Goal: Find specific page/section: Find specific page/section

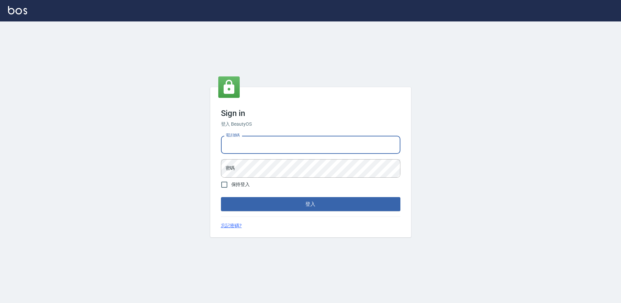
type input "0223682278"
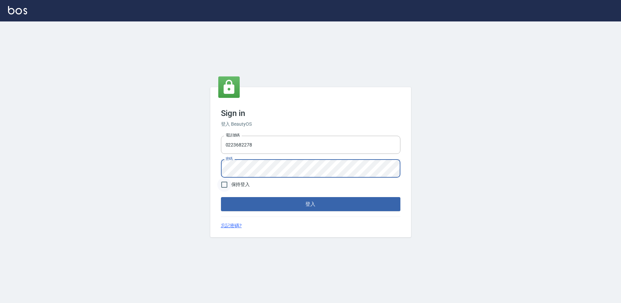
click at [228, 183] on input "保持登入" at bounding box center [224, 185] width 14 height 14
checkbox input "true"
click at [248, 204] on button "登入" at bounding box center [311, 204] width 180 height 14
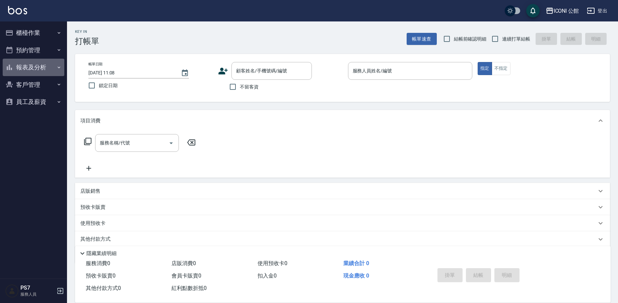
click at [38, 66] on button "報表及分析" at bounding box center [34, 67] width 62 height 17
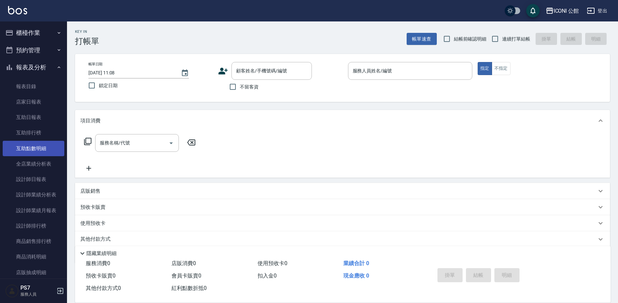
click at [33, 151] on link "互助點數明細" at bounding box center [34, 148] width 62 height 15
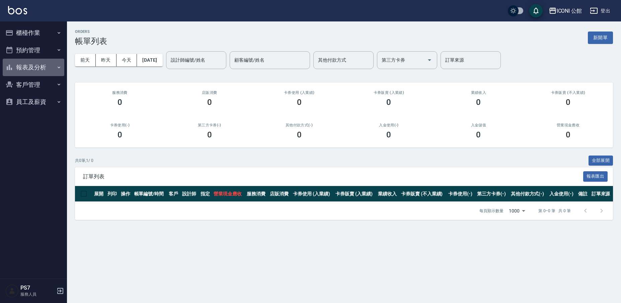
click at [31, 63] on button "報表及分析" at bounding box center [34, 67] width 62 height 17
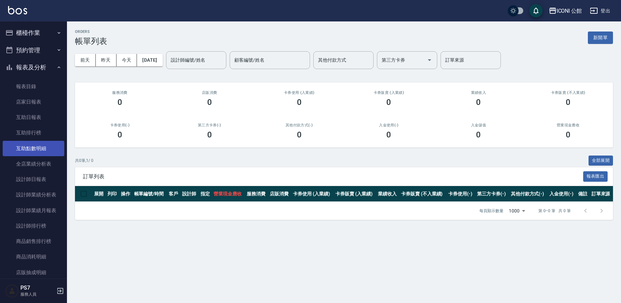
click at [46, 148] on link "互助點數明細" at bounding box center [34, 148] width 62 height 15
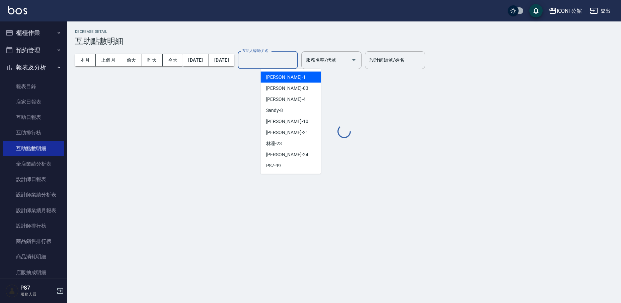
click at [280, 65] on input "互助人編號/姓名" at bounding box center [268, 60] width 54 height 12
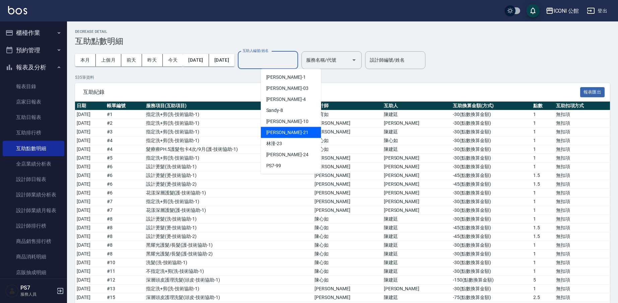
click at [277, 130] on span "Tim -21" at bounding box center [287, 132] width 42 height 7
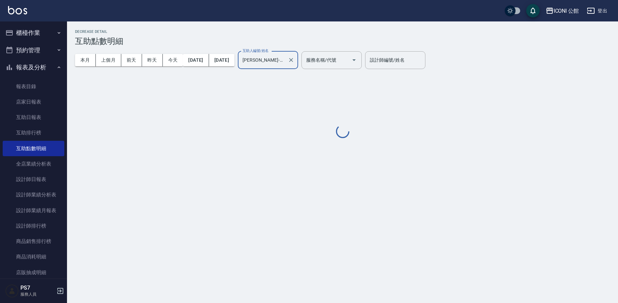
type input "Tim-21"
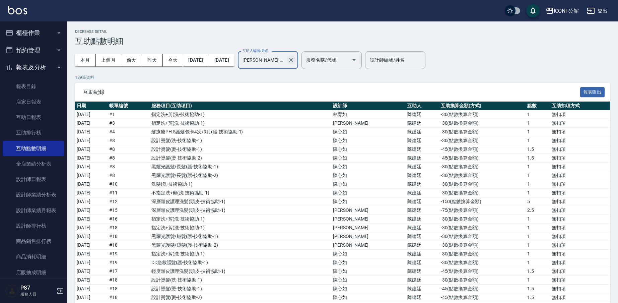
click at [294, 60] on icon "Clear" at bounding box center [291, 60] width 7 height 7
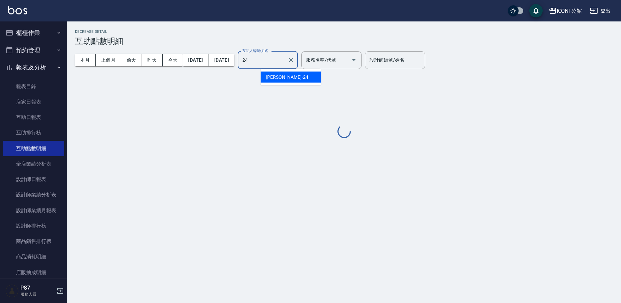
type input "可歆-24"
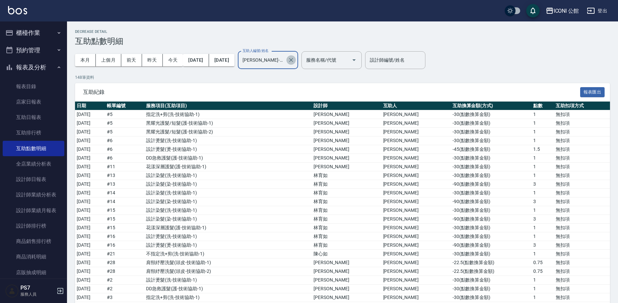
click at [294, 62] on icon "Clear" at bounding box center [291, 60] width 7 height 7
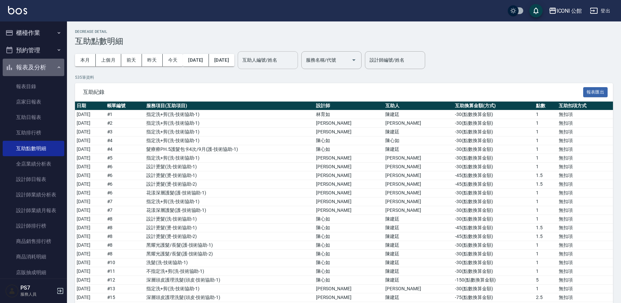
click at [41, 66] on button "報表及分析" at bounding box center [34, 67] width 62 height 17
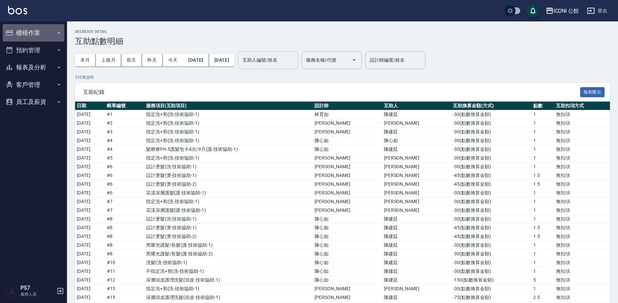
click at [31, 30] on button "櫃檯作業" at bounding box center [34, 32] width 62 height 17
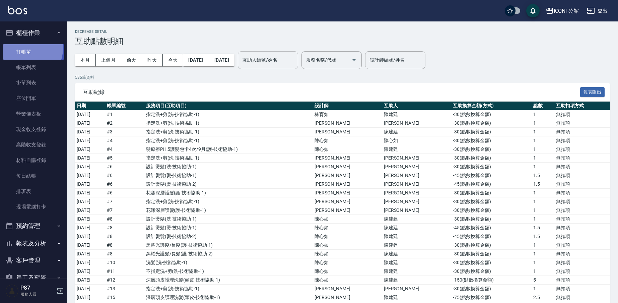
click at [28, 49] on link "打帳單" at bounding box center [34, 51] width 62 height 15
